Goal: Task Accomplishment & Management: Use online tool/utility

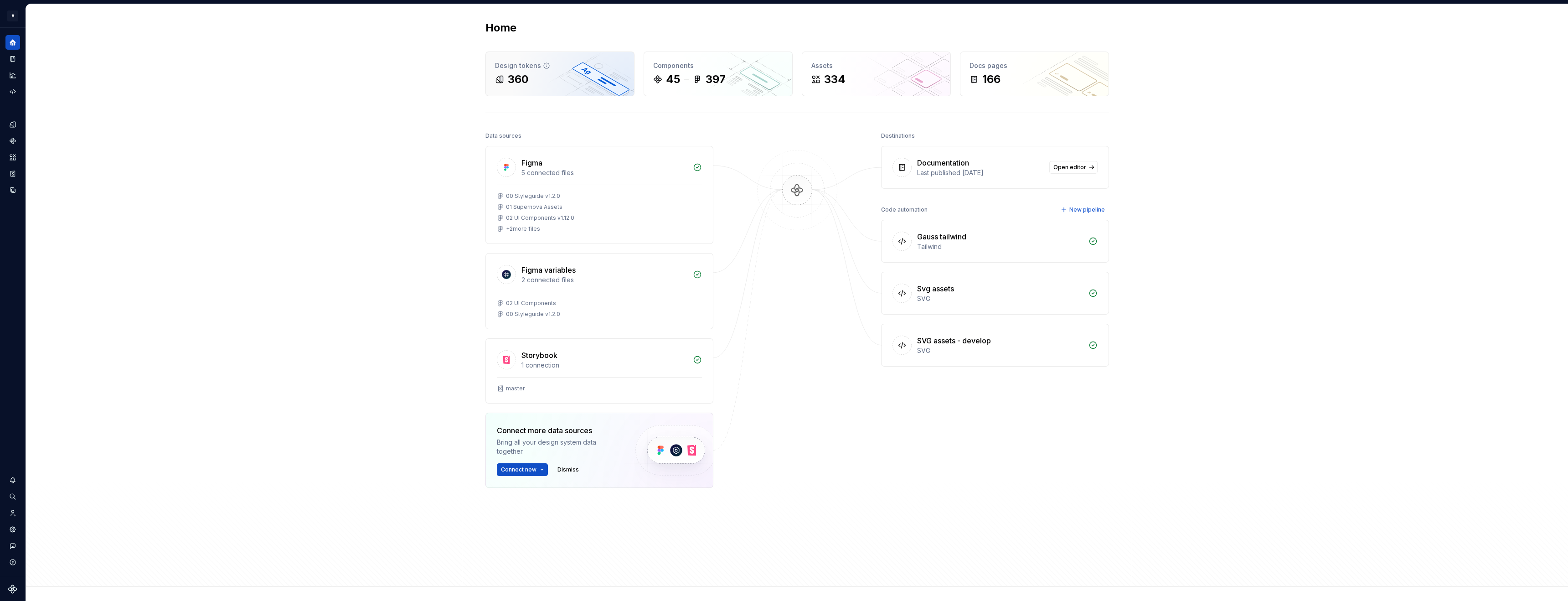
click at [525, 89] on div "Design tokens 360" at bounding box center [560, 73] width 148 height 44
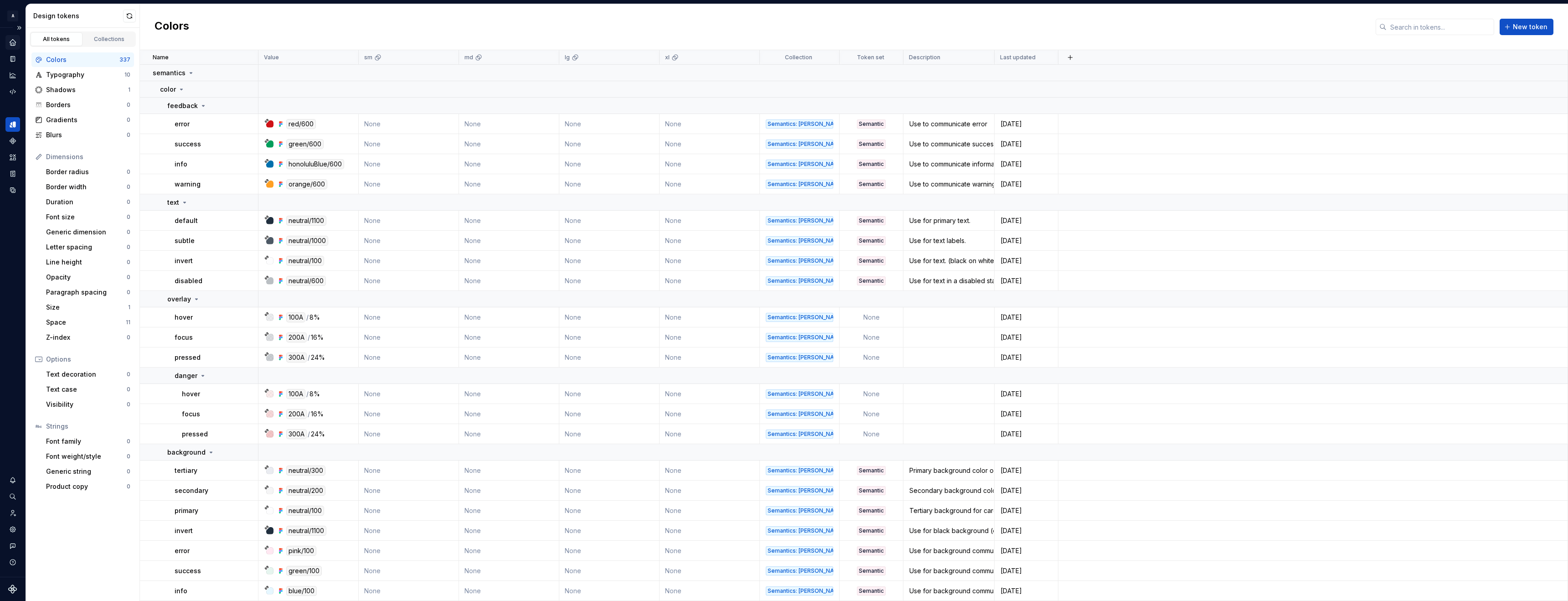
click at [15, 44] on icon "Home" at bounding box center [12, 42] width 8 height 8
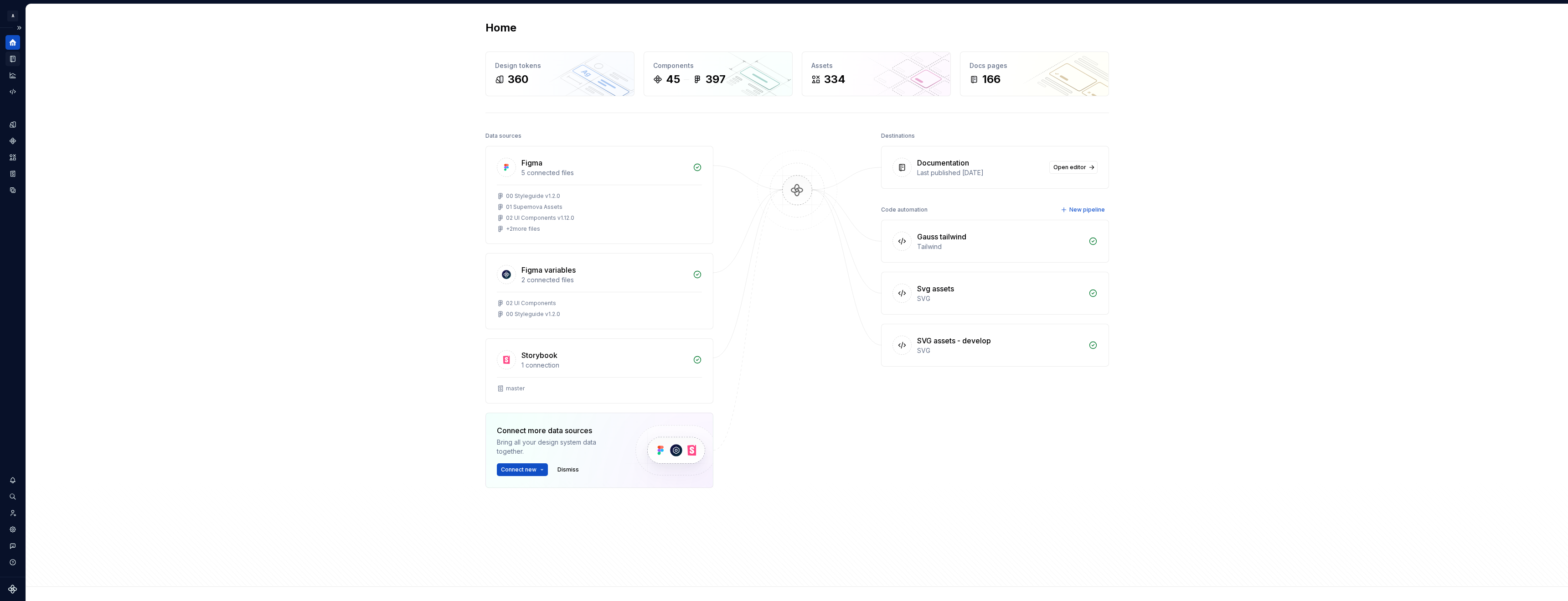
click at [12, 60] on icon "Documentation" at bounding box center [12, 59] width 4 height 6
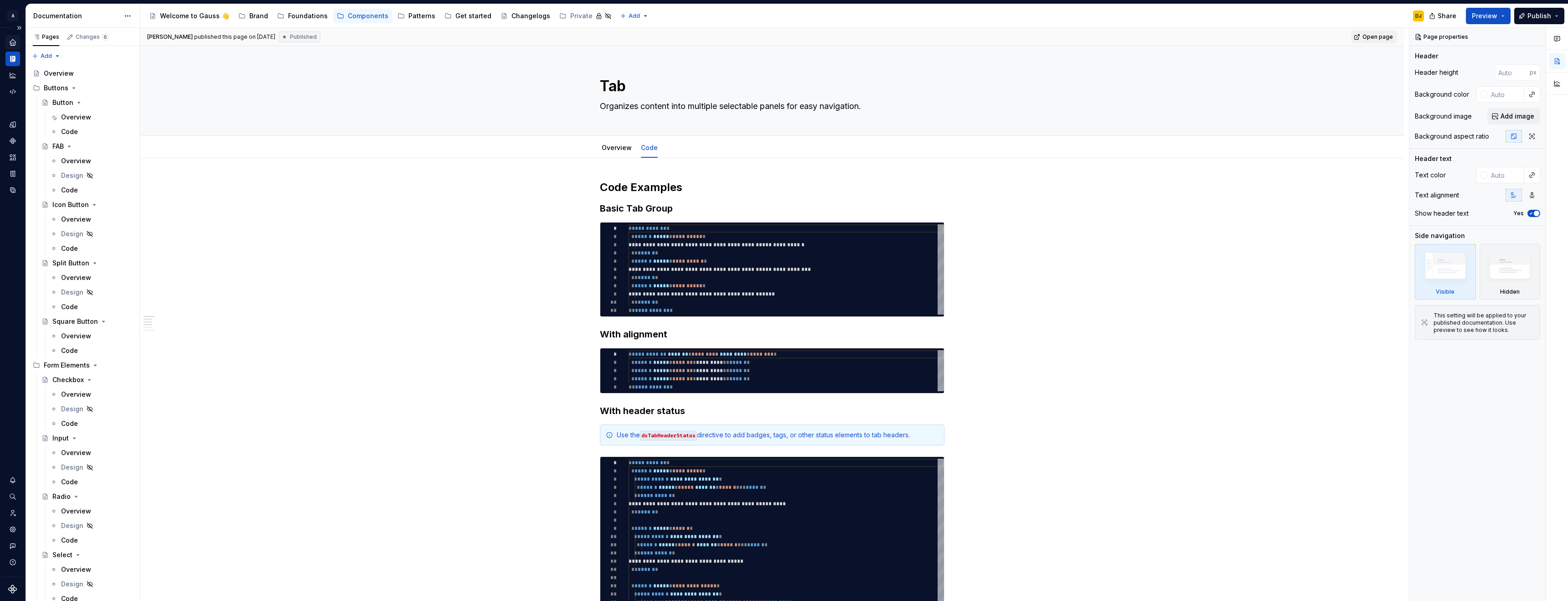
click at [1378, 35] on span "Open page" at bounding box center [1378, 37] width 30 height 7
type textarea "*"
